Goal: Information Seeking & Learning: Learn about a topic

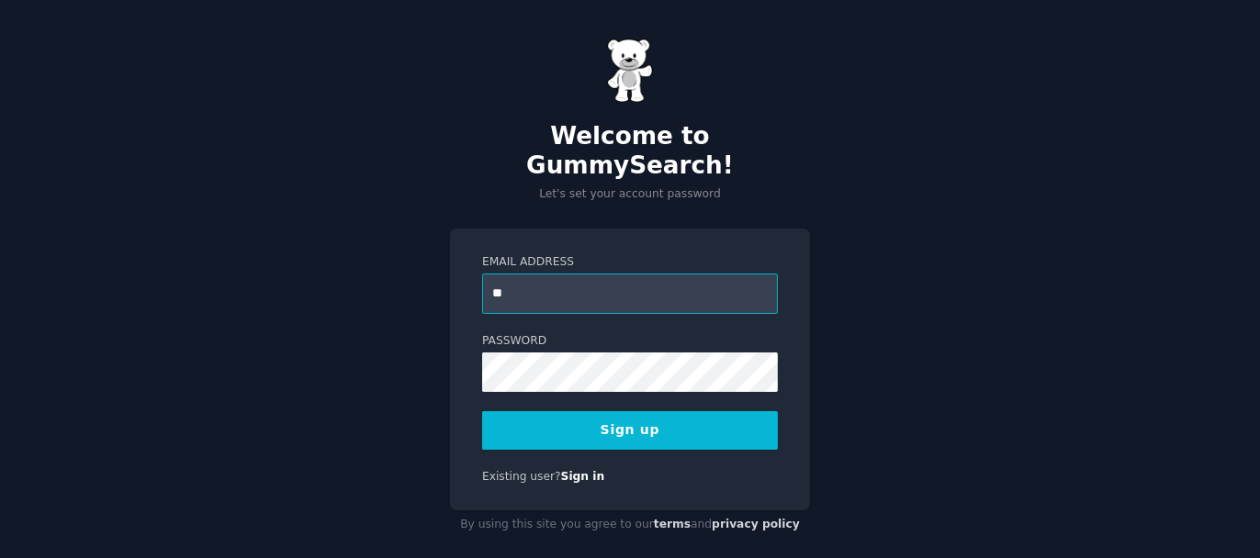
click at [560, 274] on input "**" at bounding box center [630, 294] width 296 height 40
type input "**********"
click at [639, 411] on button "Sign up" at bounding box center [630, 430] width 296 height 39
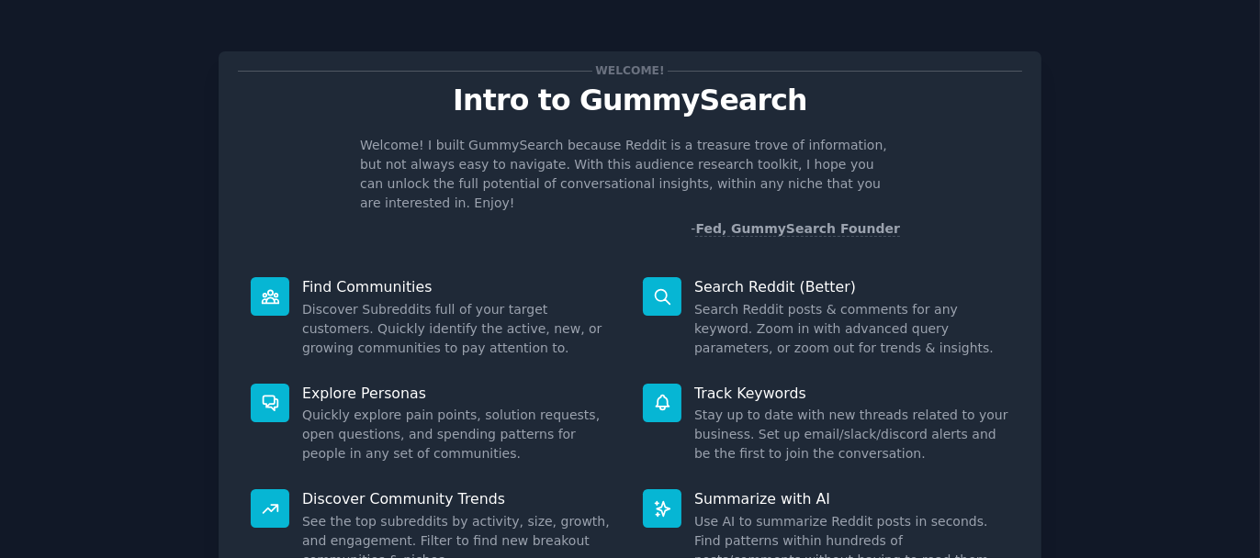
scroll to position [158, 0]
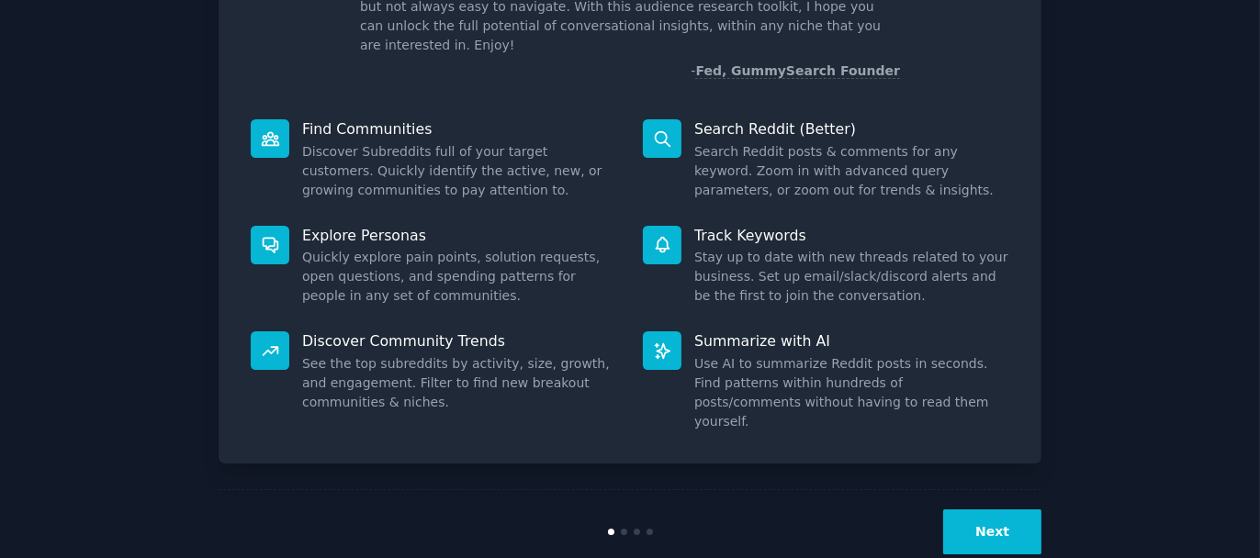
click at [994, 510] on button "Next" at bounding box center [992, 532] width 98 height 45
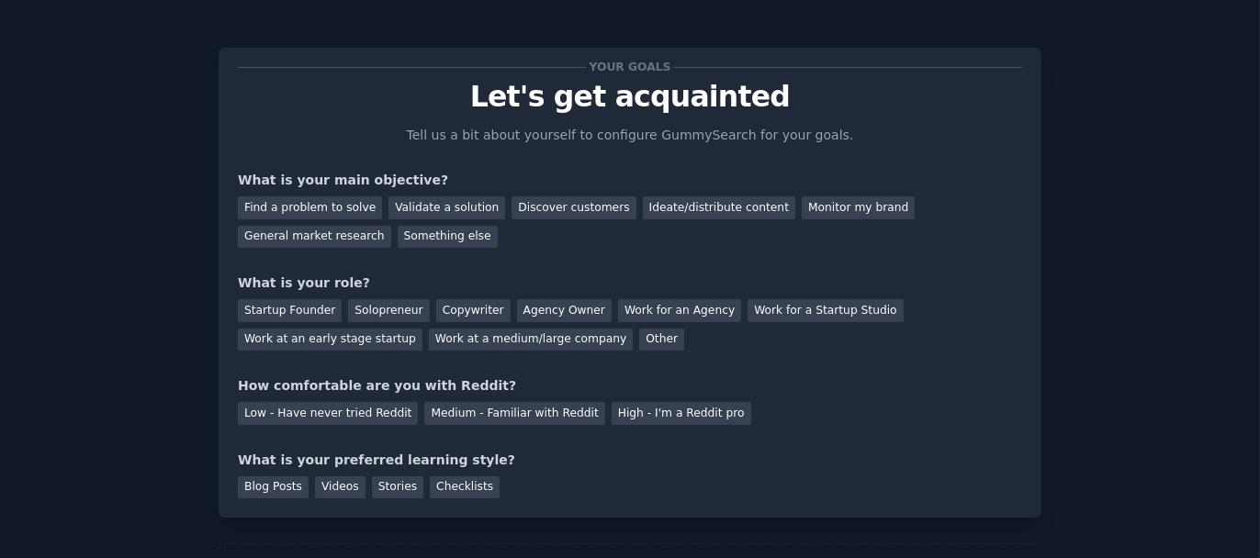
scroll to position [5, 0]
click at [319, 205] on div "Find a problem to solve" at bounding box center [310, 207] width 144 height 23
click at [404, 212] on div "Validate a solution" at bounding box center [446, 207] width 117 height 23
click at [332, 203] on div "Find a problem to solve" at bounding box center [310, 207] width 144 height 23
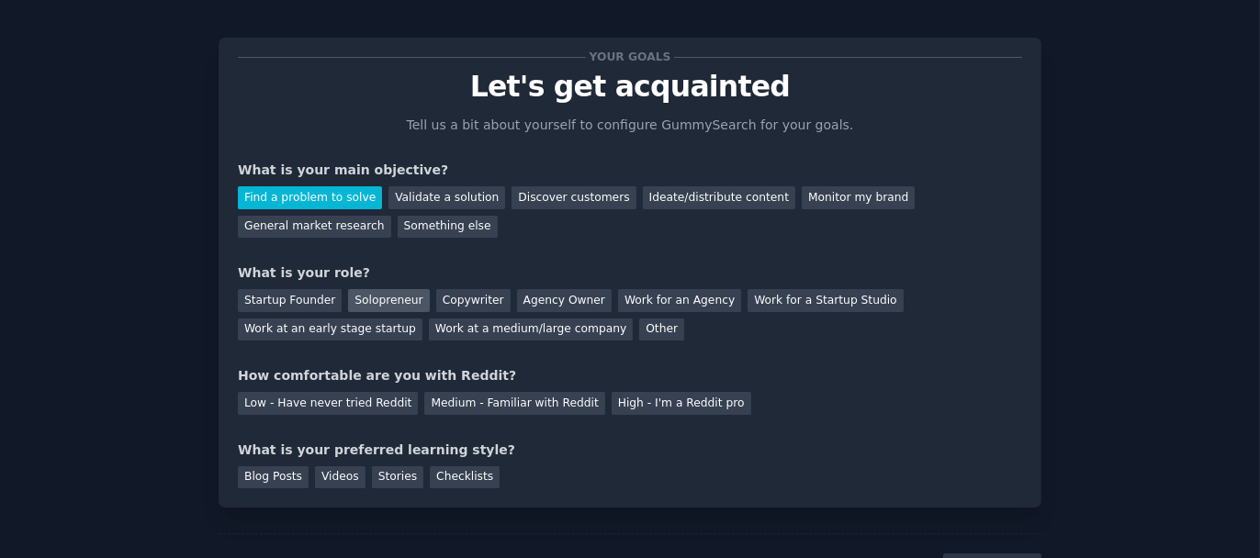
click at [376, 291] on div "Solopreneur" at bounding box center [388, 300] width 81 height 23
click at [317, 295] on div "Startup Founder" at bounding box center [290, 300] width 104 height 23
click at [360, 303] on div "Solopreneur" at bounding box center [388, 300] width 81 height 23
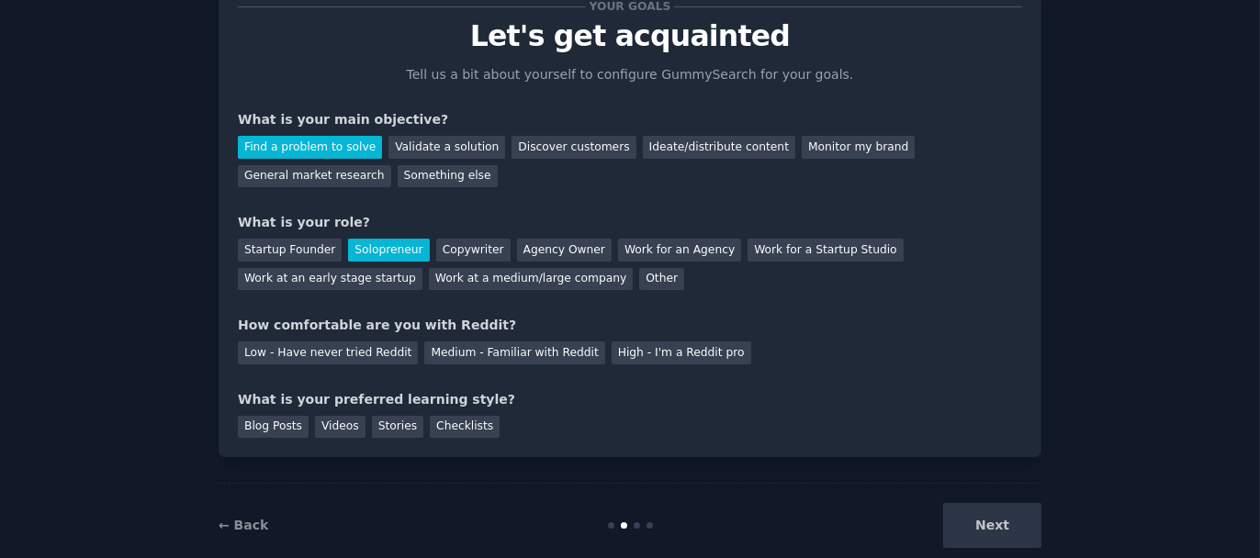
scroll to position [97, 0]
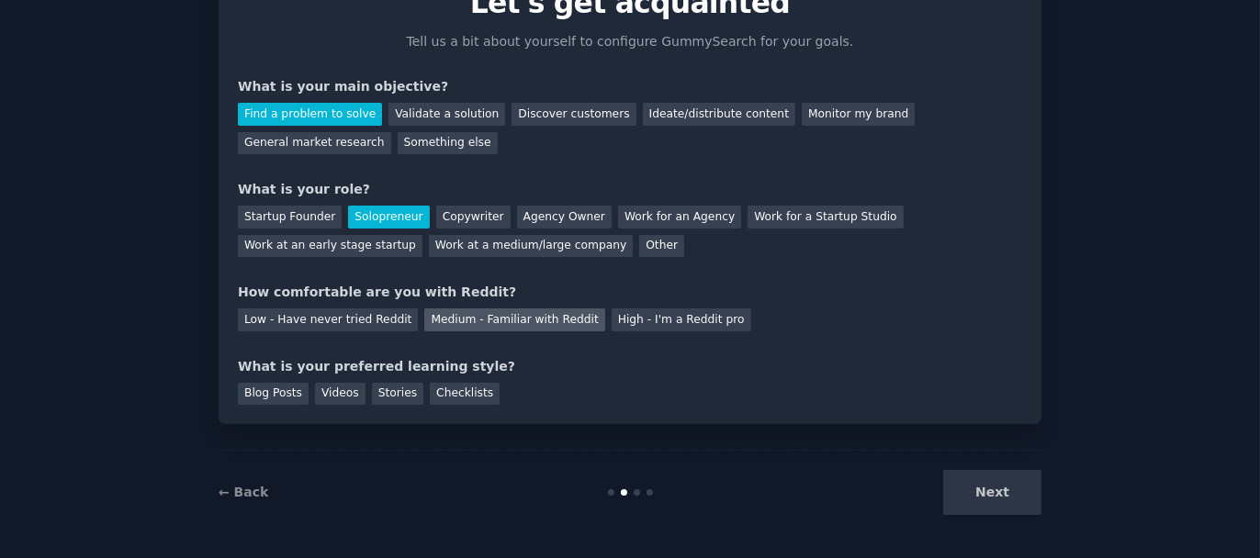
click at [492, 319] on div "Medium - Familiar with Reddit" at bounding box center [514, 320] width 180 height 23
click at [269, 396] on div "Blog Posts" at bounding box center [273, 394] width 71 height 23
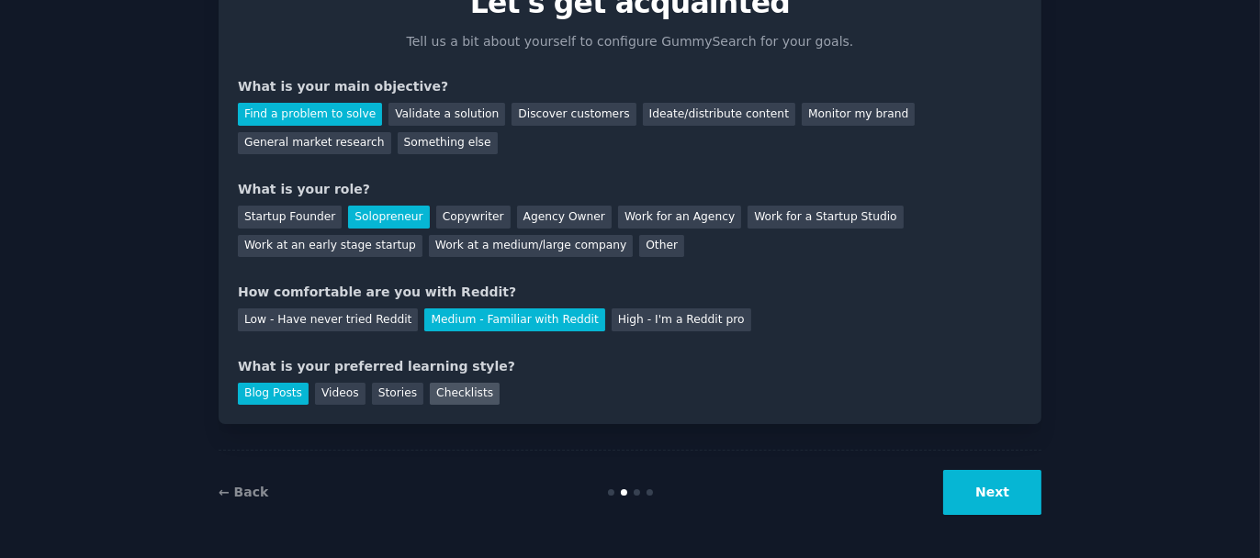
click at [441, 397] on div "Checklists" at bounding box center [465, 394] width 70 height 23
click at [262, 391] on div "Blog Posts" at bounding box center [273, 394] width 71 height 23
click at [977, 488] on button "Next" at bounding box center [992, 492] width 98 height 45
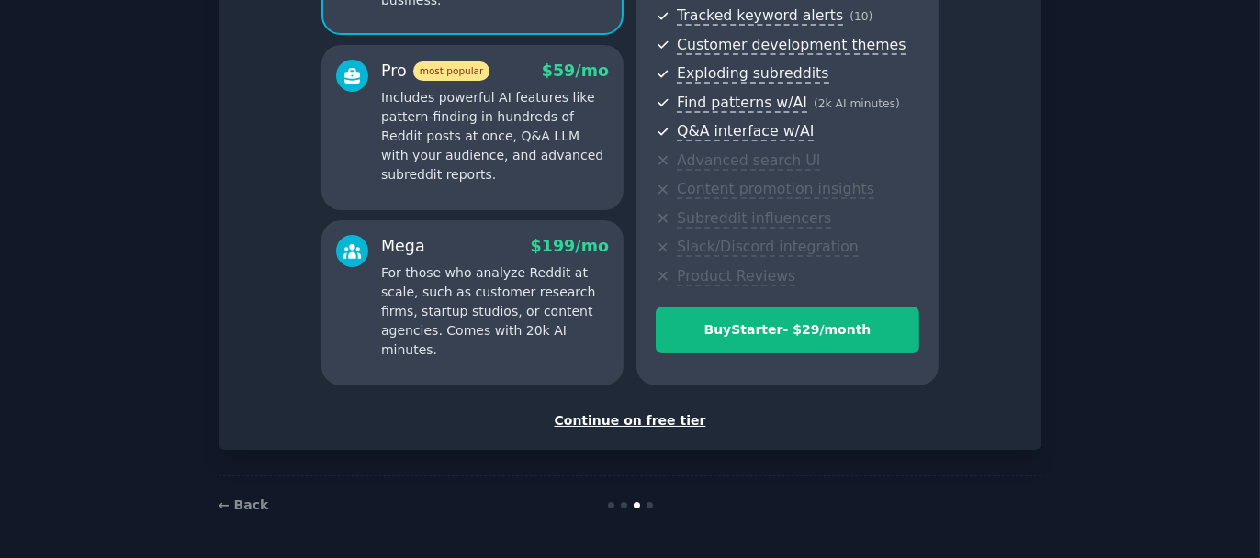
scroll to position [294, 0]
click at [595, 420] on div "Continue on free tier" at bounding box center [630, 421] width 784 height 19
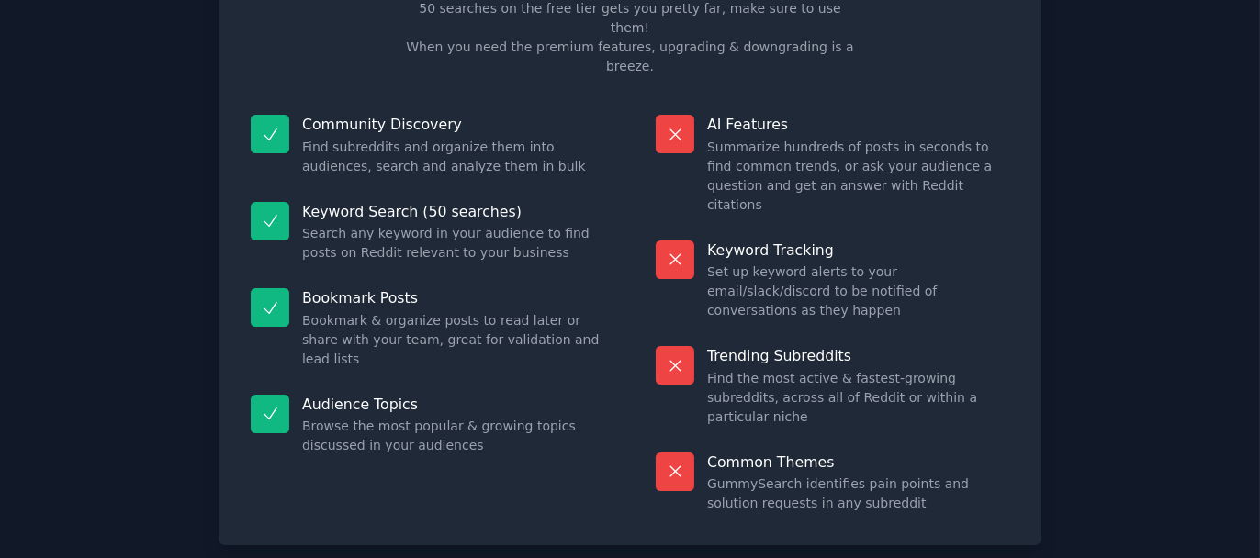
scroll to position [156, 0]
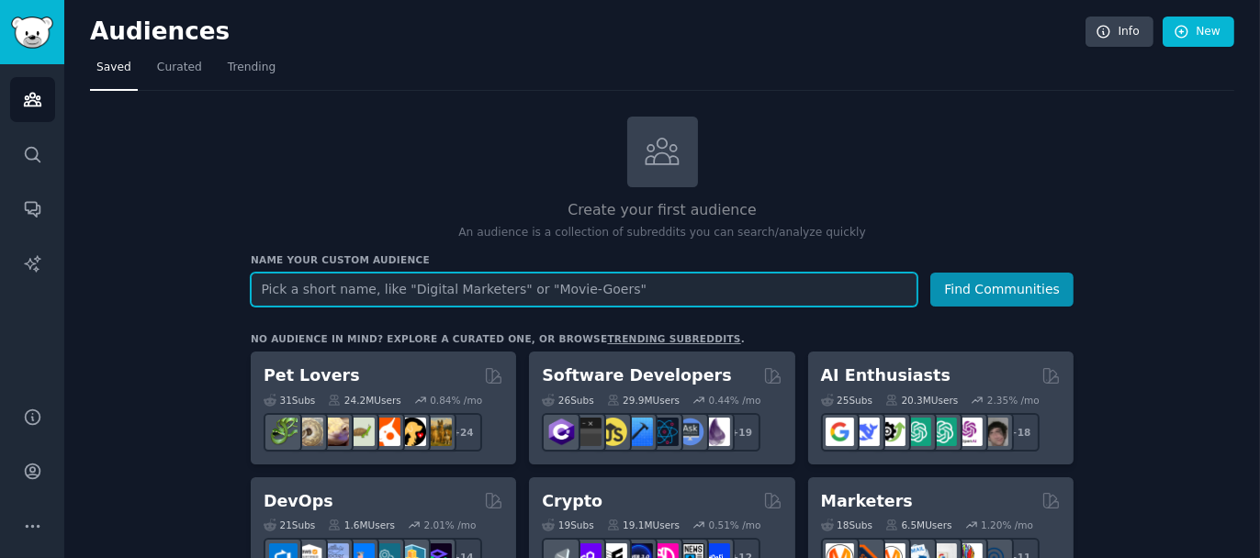
paste input "is there a tool for"
type input "is there a tool for"
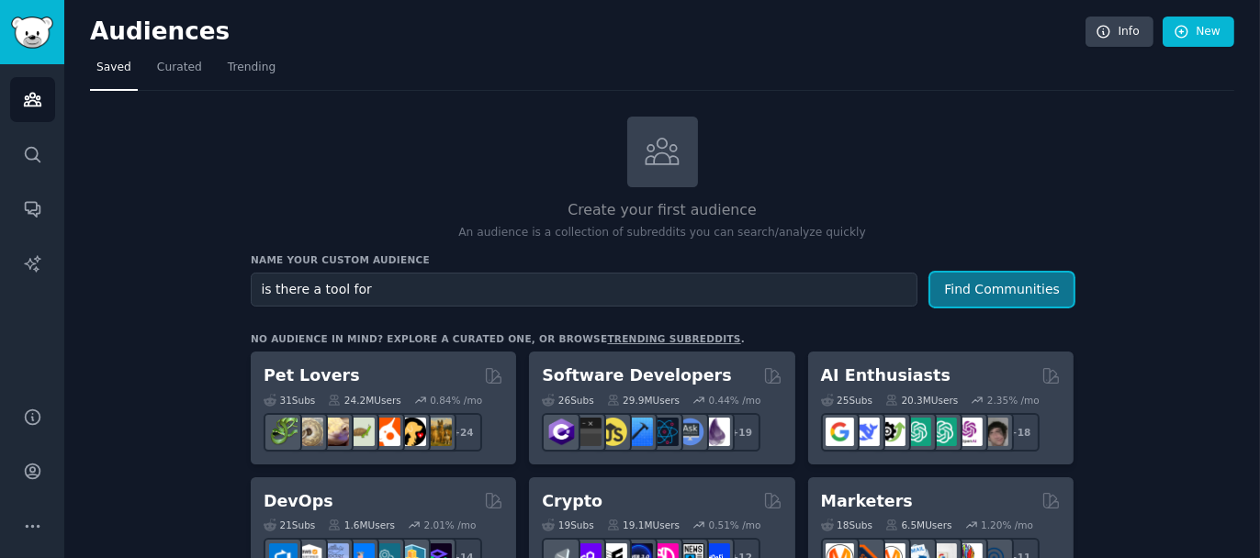
click at [996, 282] on button "Find Communities" at bounding box center [1001, 290] width 143 height 34
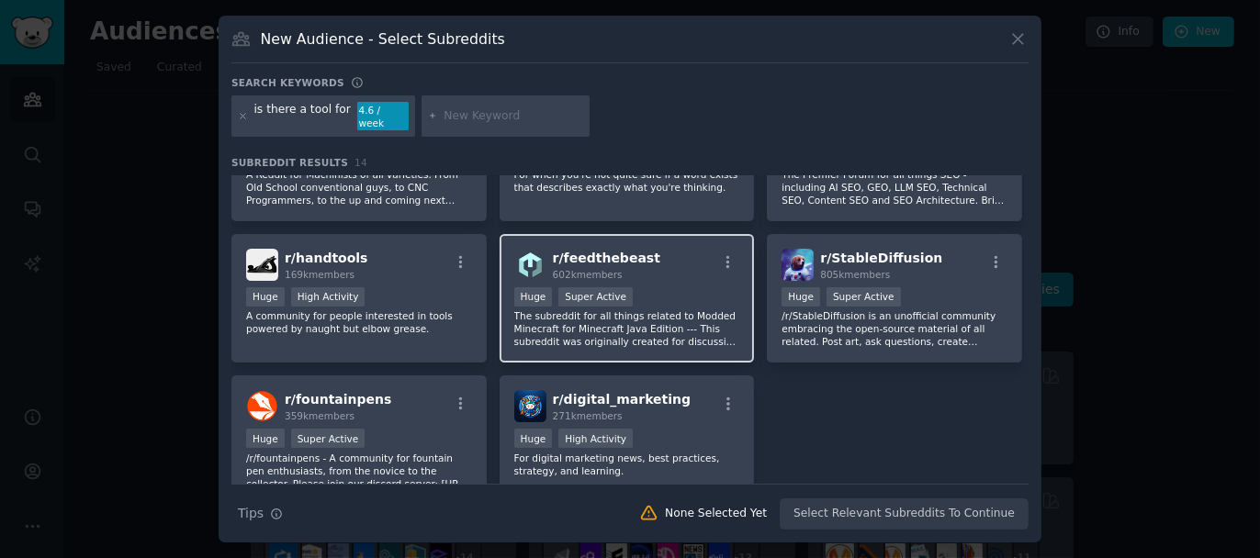
scroll to position [367, 0]
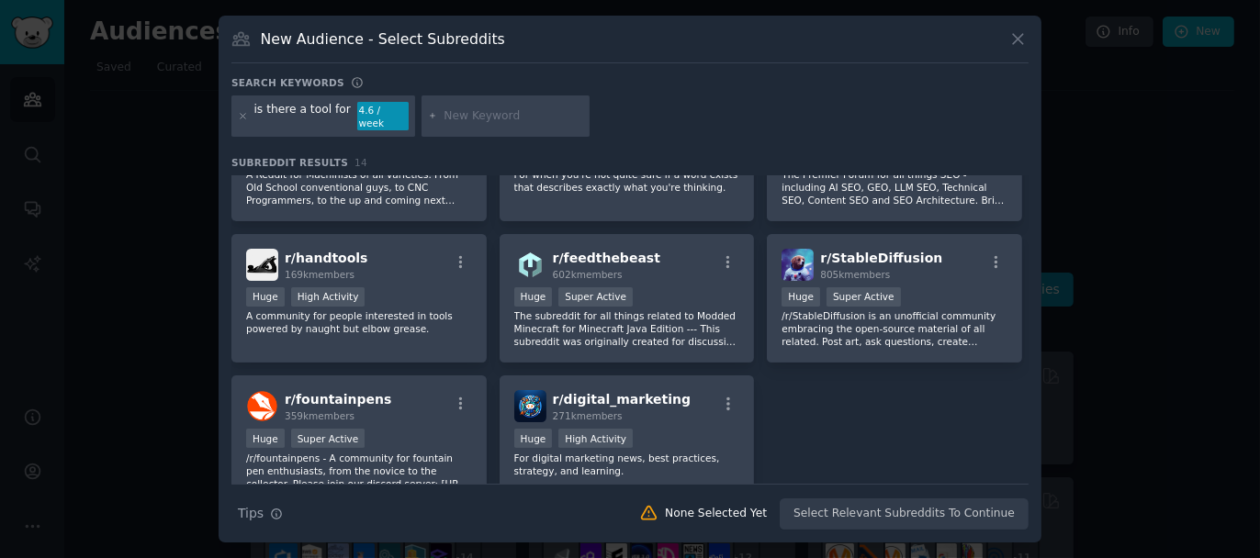
click at [1013, 44] on icon at bounding box center [1018, 39] width 10 height 10
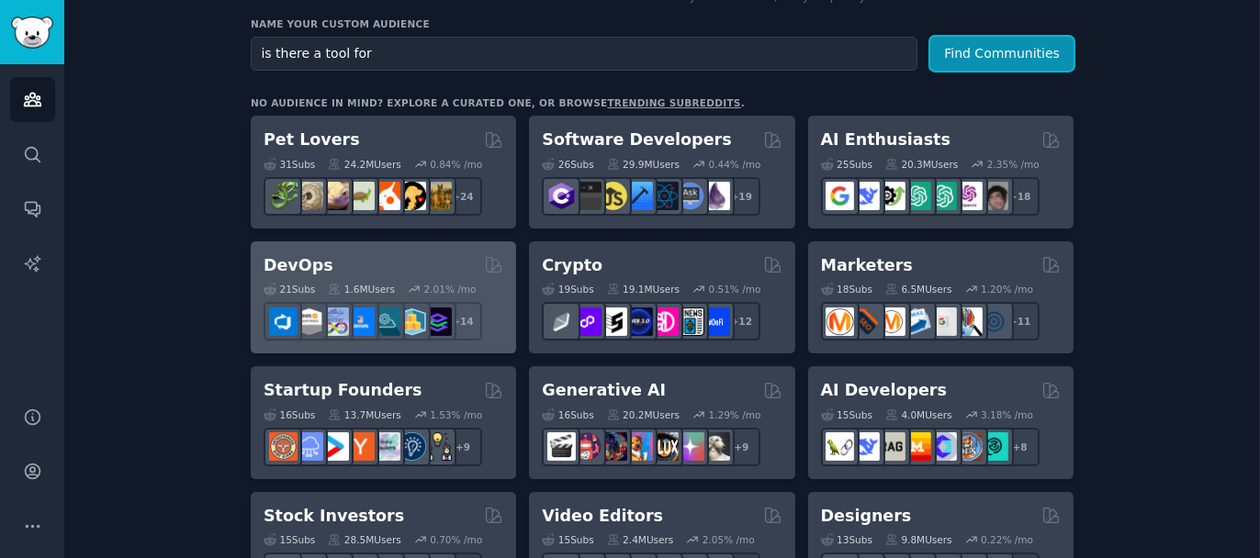
scroll to position [288, 0]
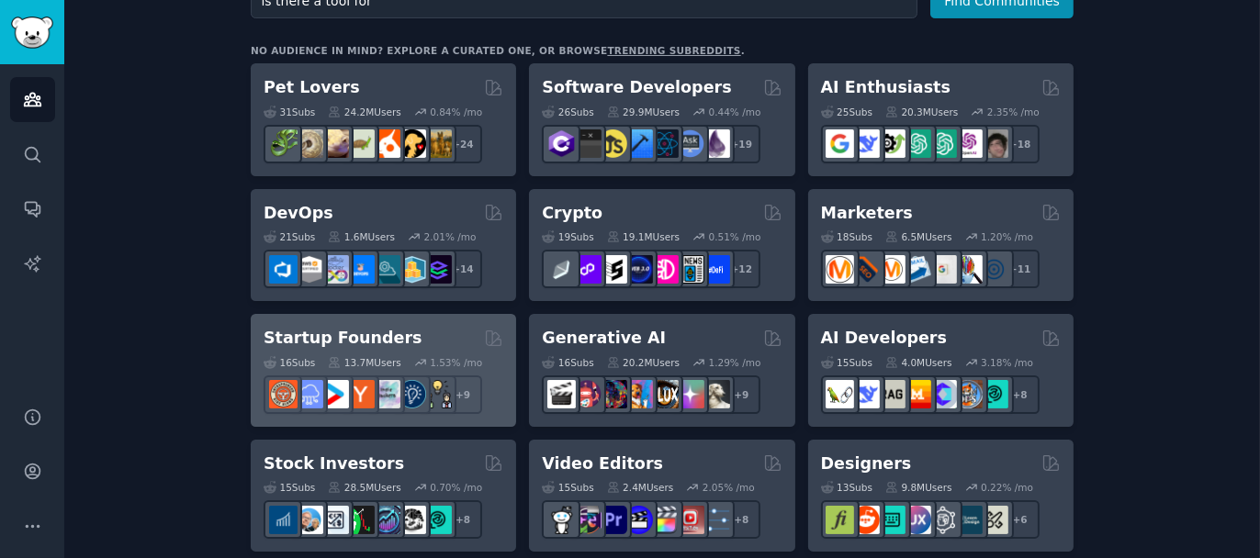
click at [425, 334] on div "Startup Founders" at bounding box center [384, 338] width 240 height 23
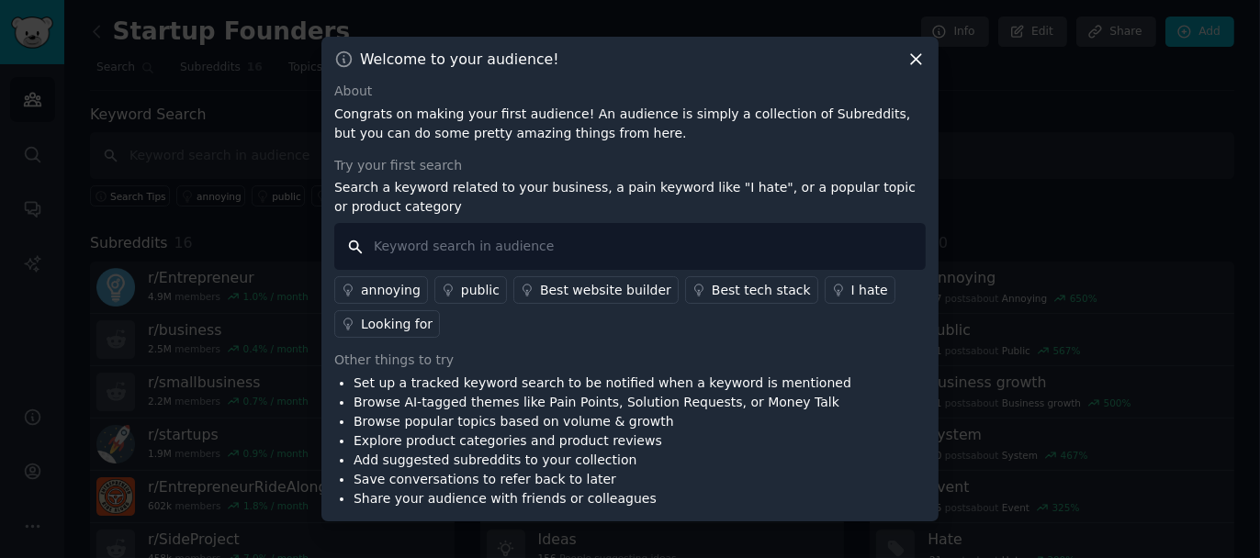
click at [709, 258] on input "text" at bounding box center [629, 246] width 591 height 47
paste input "is there a tool for"
type input "is there a tool for"
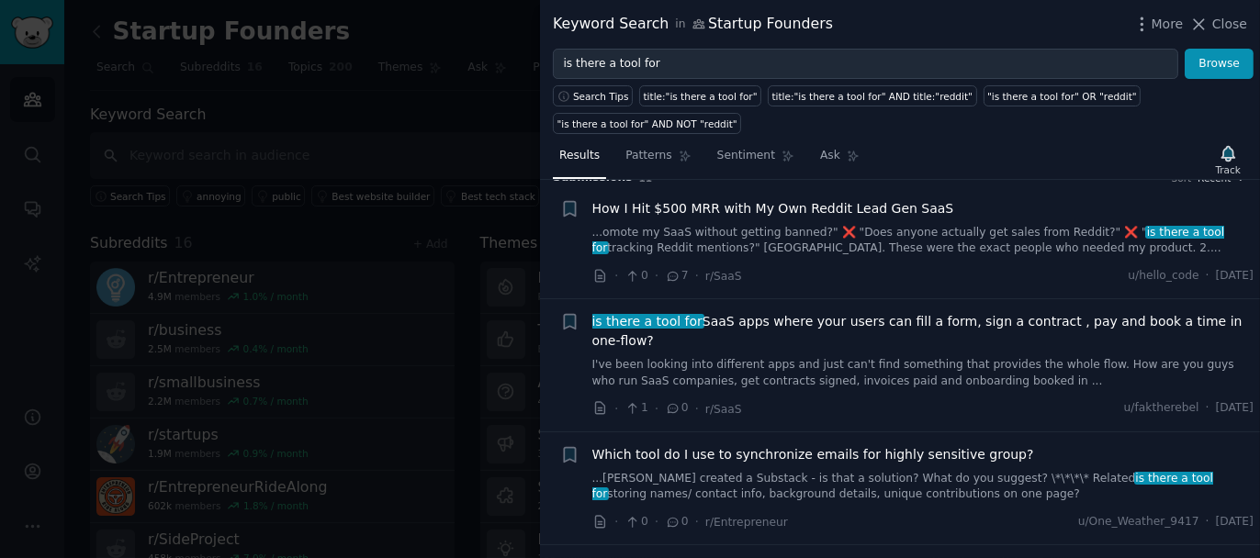
scroll to position [25, 0]
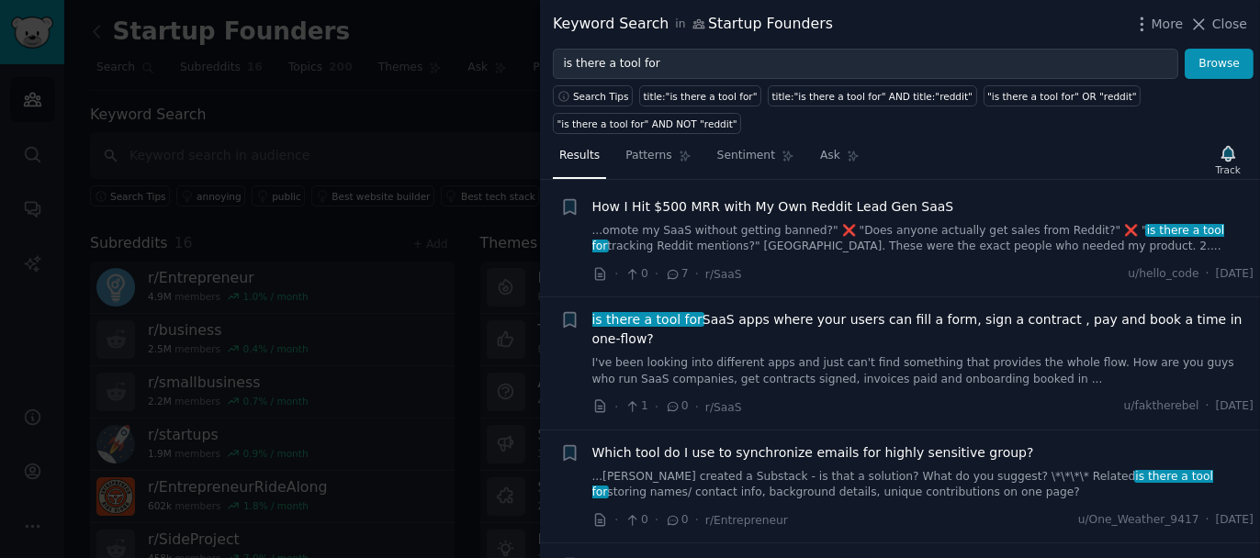
click at [781, 327] on div "is there a tool for SaaS apps where your users can fill a form, sign a contract…" at bounding box center [923, 348] width 662 height 77
click at [865, 357] on link "I've been looking into different apps and just can't find something that provid…" at bounding box center [923, 371] width 662 height 32
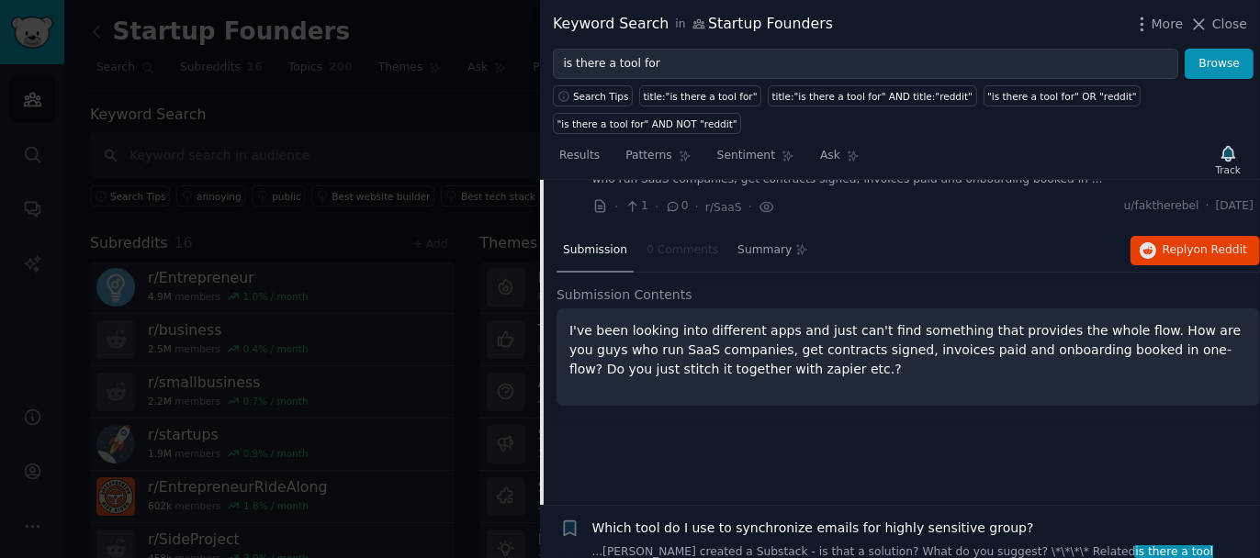
scroll to position [365, 0]
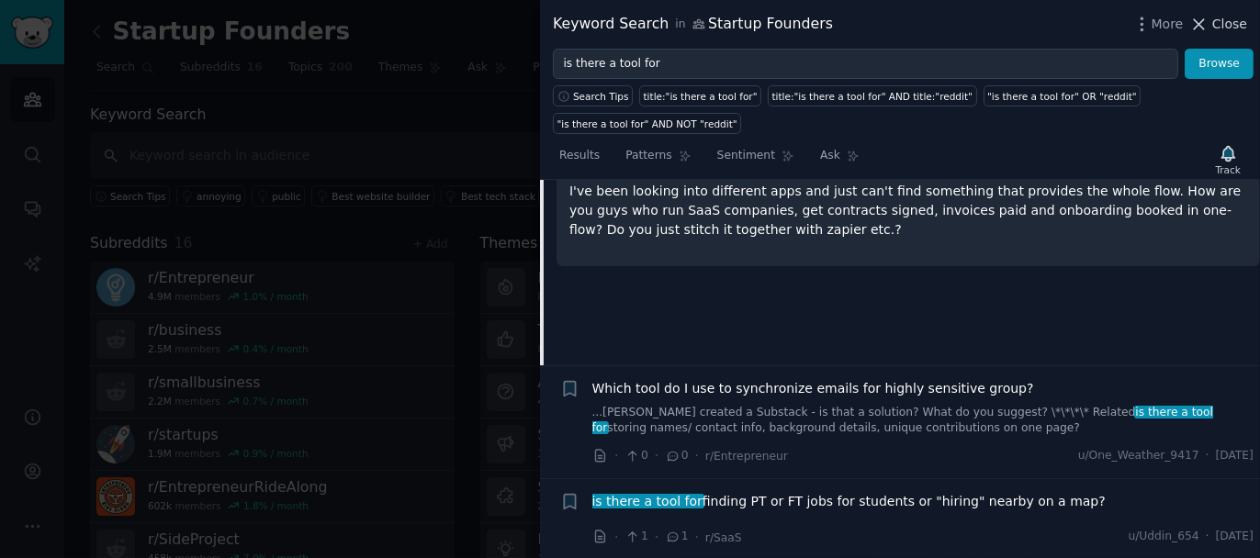
click at [1216, 21] on span "Close" at bounding box center [1229, 24] width 35 height 19
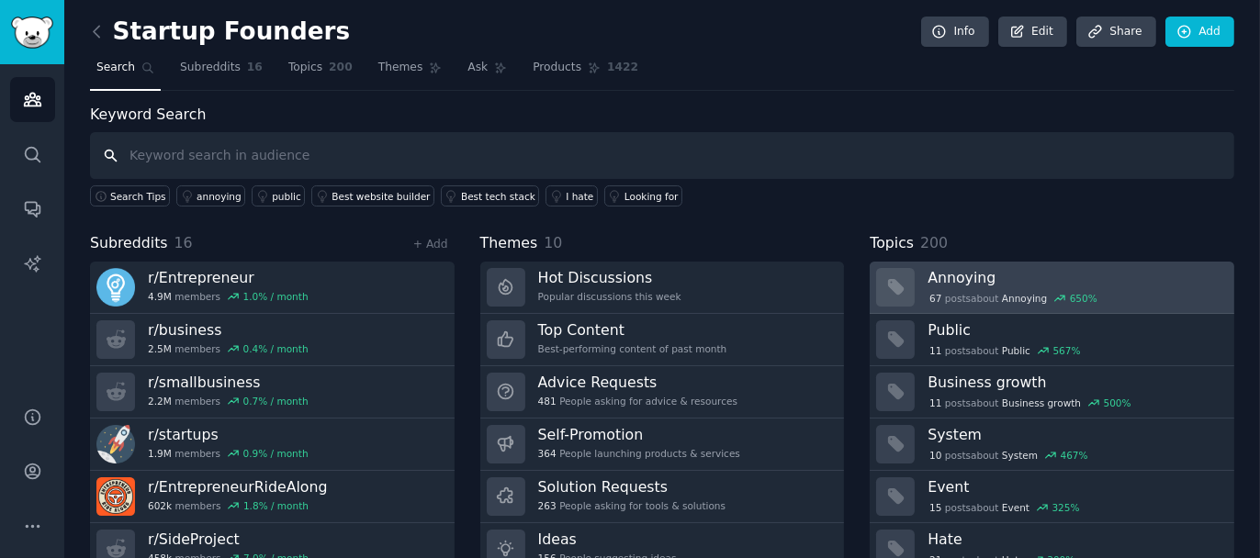
scroll to position [70, 0]
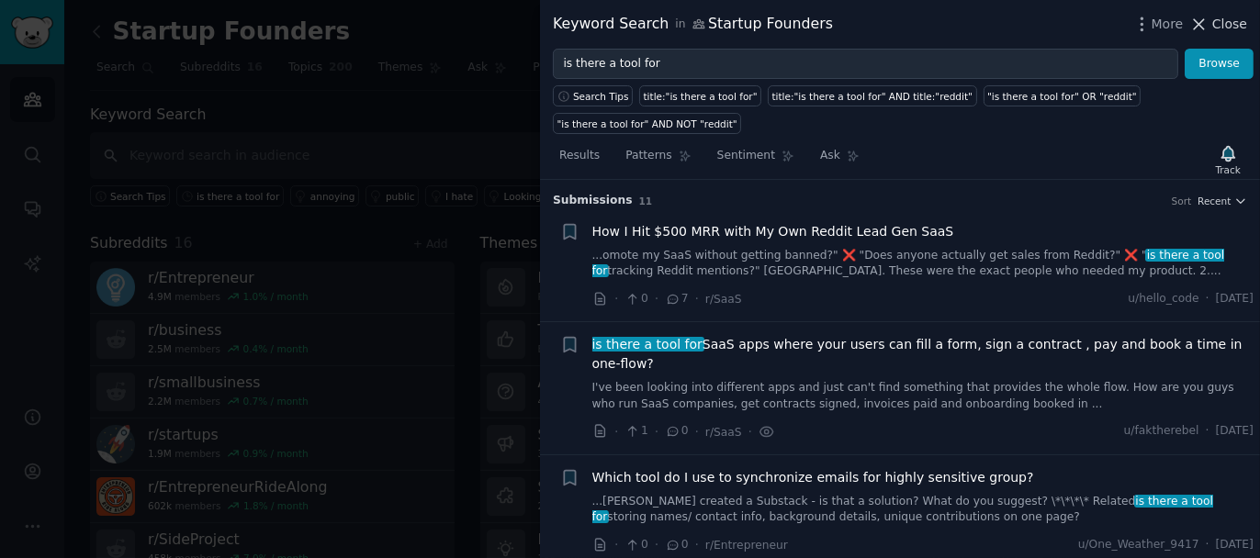
click at [1206, 18] on icon at bounding box center [1198, 24] width 19 height 19
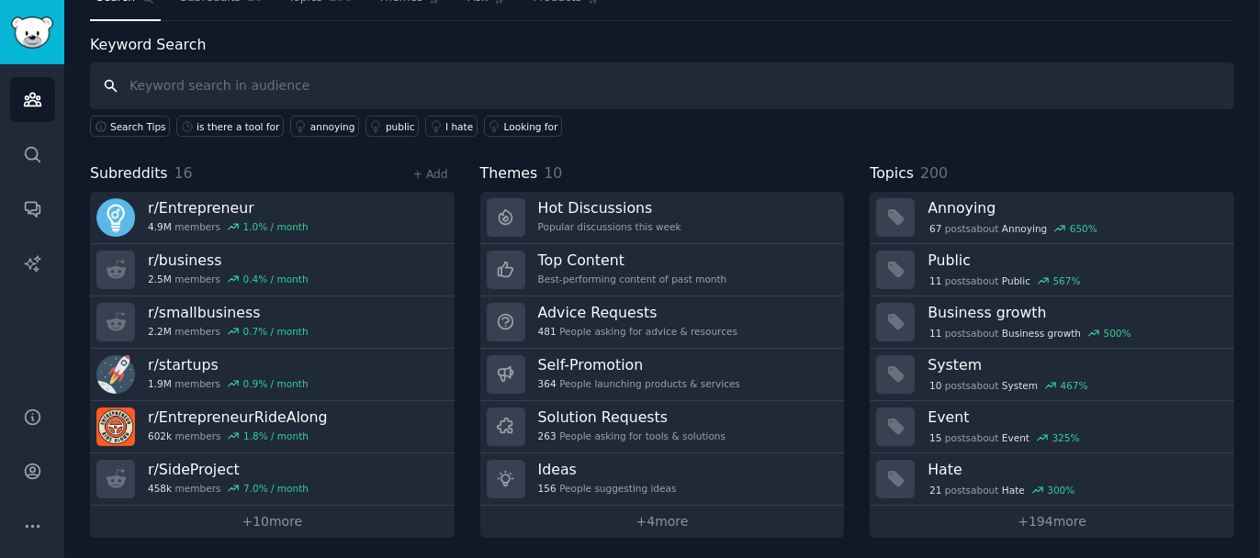
scroll to position [70, 0]
